Goal: Navigation & Orientation: Go to known website

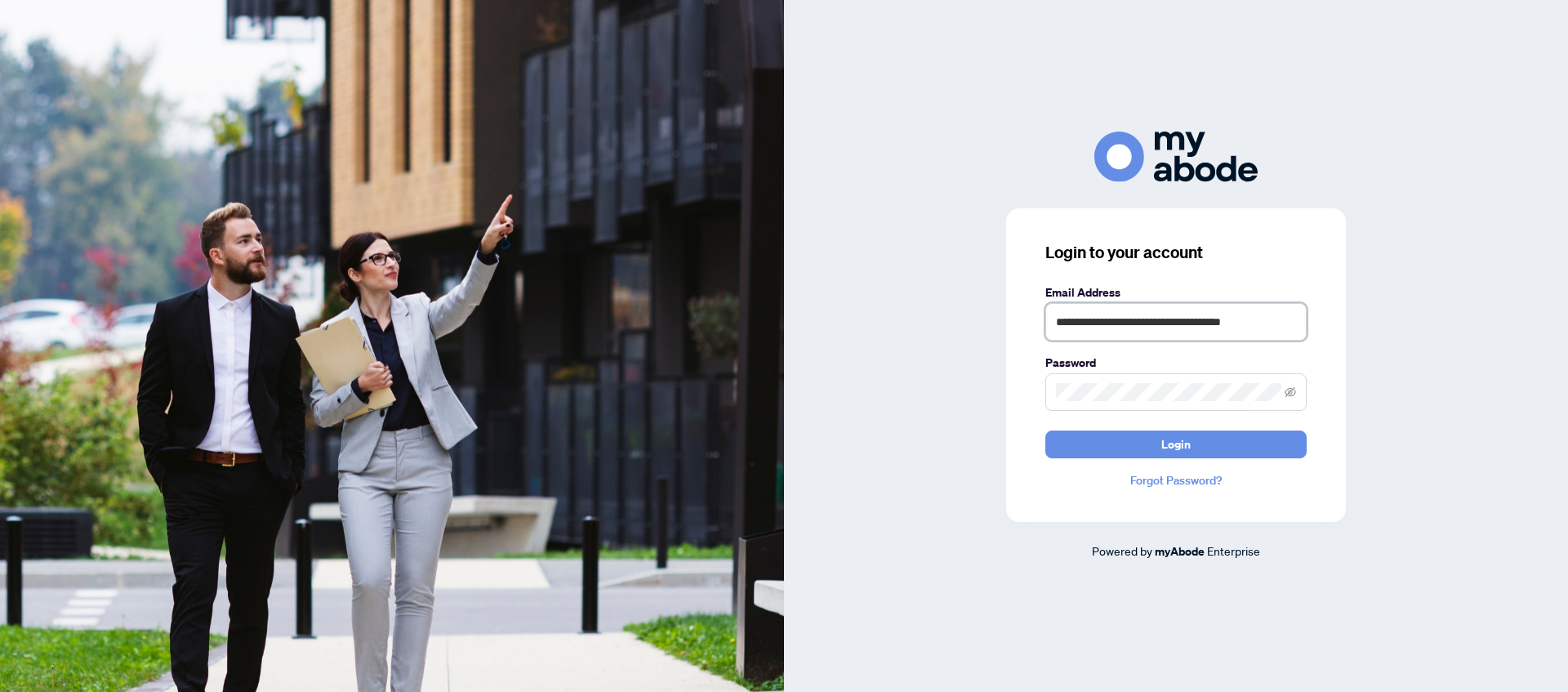
click at [1183, 317] on input "**********" at bounding box center [1176, 321] width 262 height 37
type input "**********"
click at [1062, 448] on button "Login" at bounding box center [1176, 444] width 262 height 28
